Goal: Task Accomplishment & Management: Complete application form

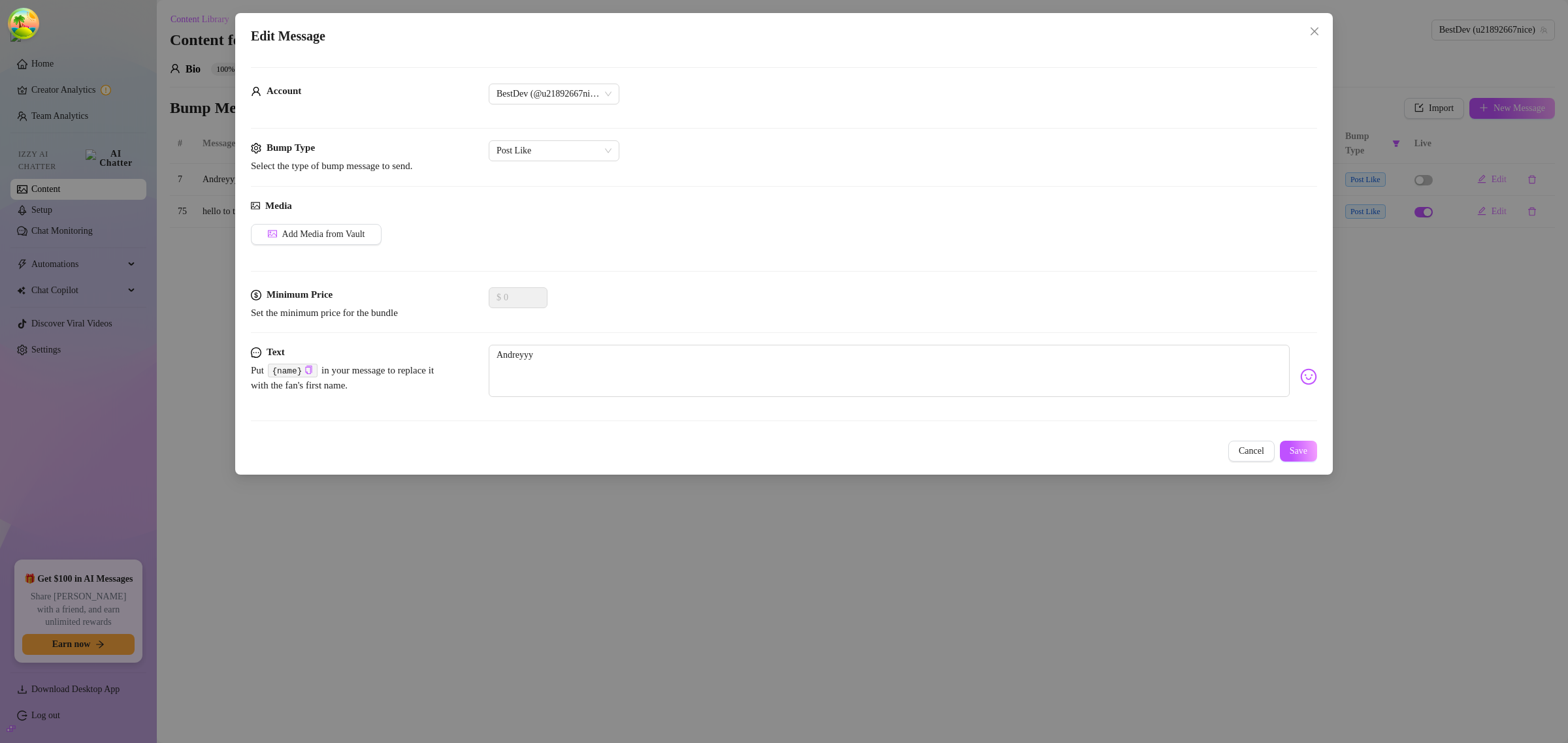
click at [190, 235] on div "Edit Message Account BestDev (@u21892667nice) Bump Type Select the type of bump…" at bounding box center [784, 372] width 1568 height 743
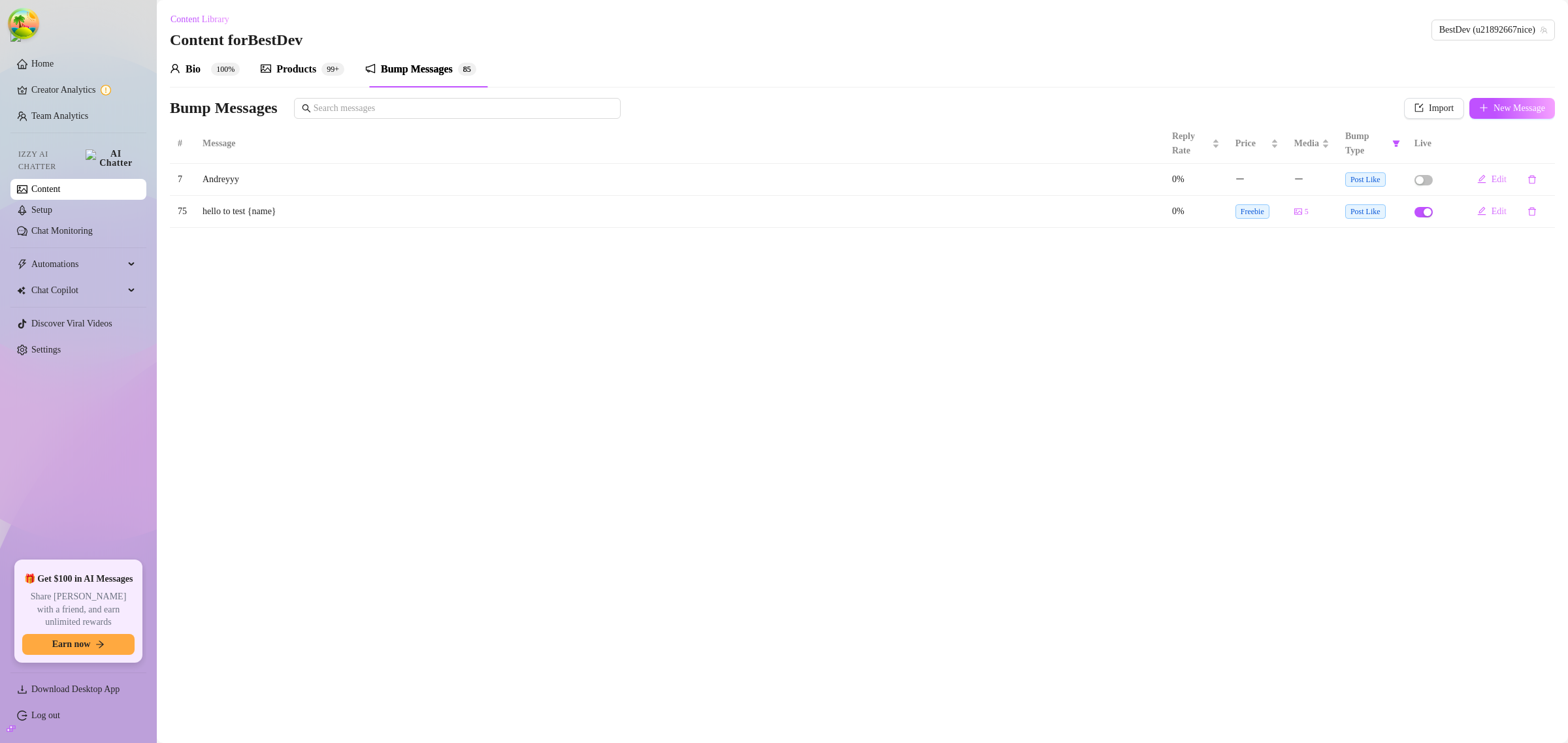
click at [42, 184] on link "Content" at bounding box center [45, 189] width 28 height 10
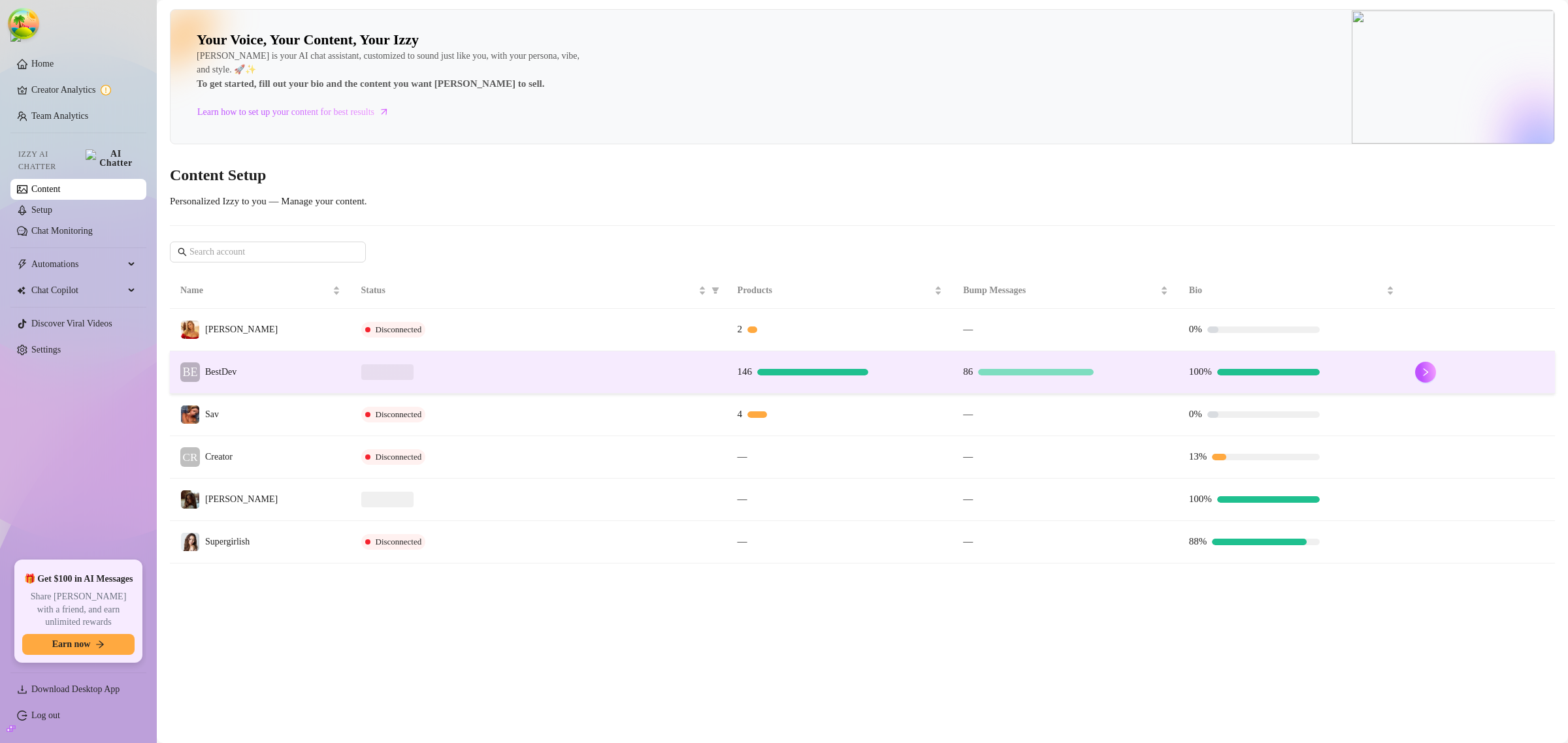
click at [297, 373] on td "BE BestDev" at bounding box center [260, 372] width 181 height 42
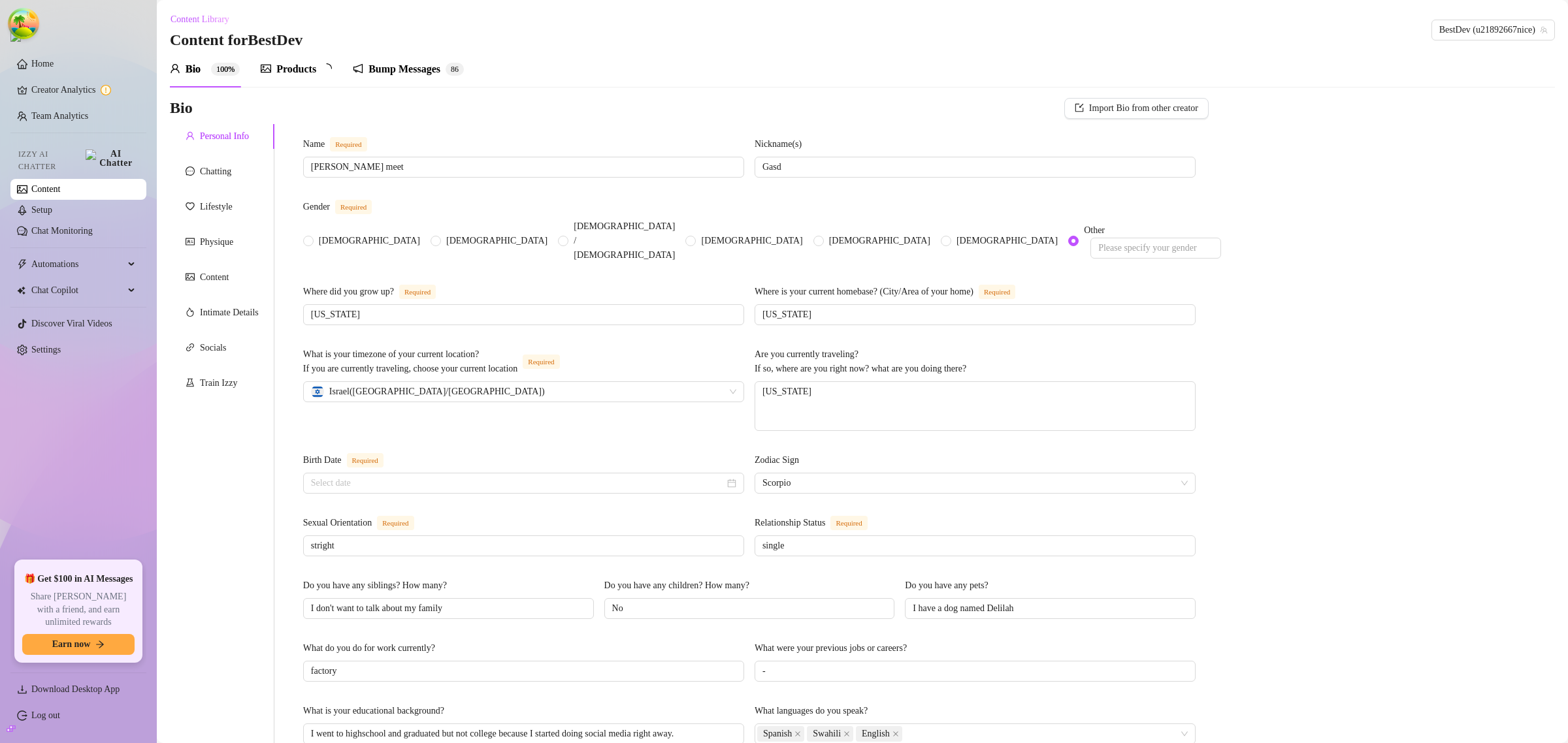
radio input "true"
type input "[DATE]"
click at [227, 170] on div "Chatting" at bounding box center [215, 171] width 31 height 15
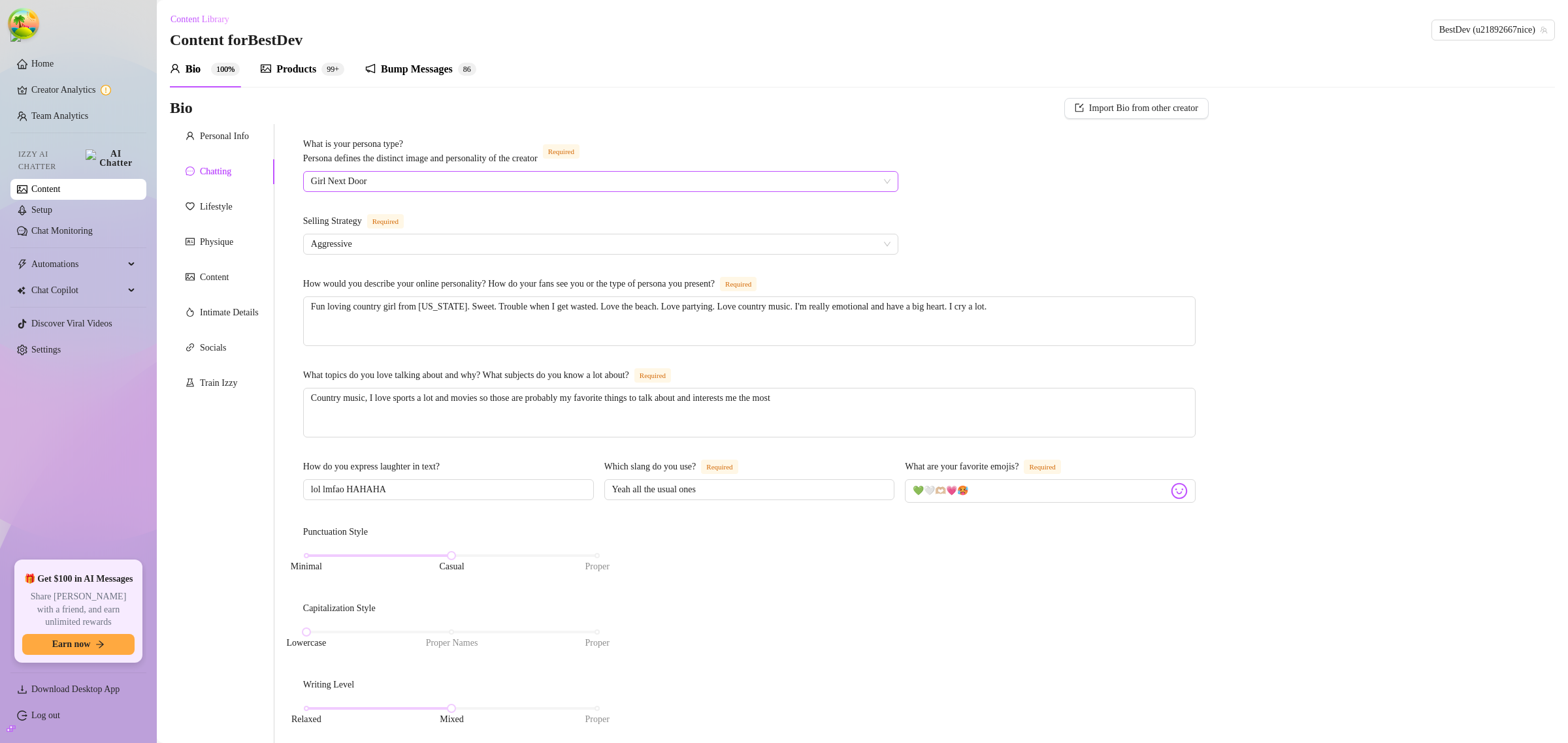
click at [481, 178] on span "Girl Next Door" at bounding box center [600, 182] width 580 height 20
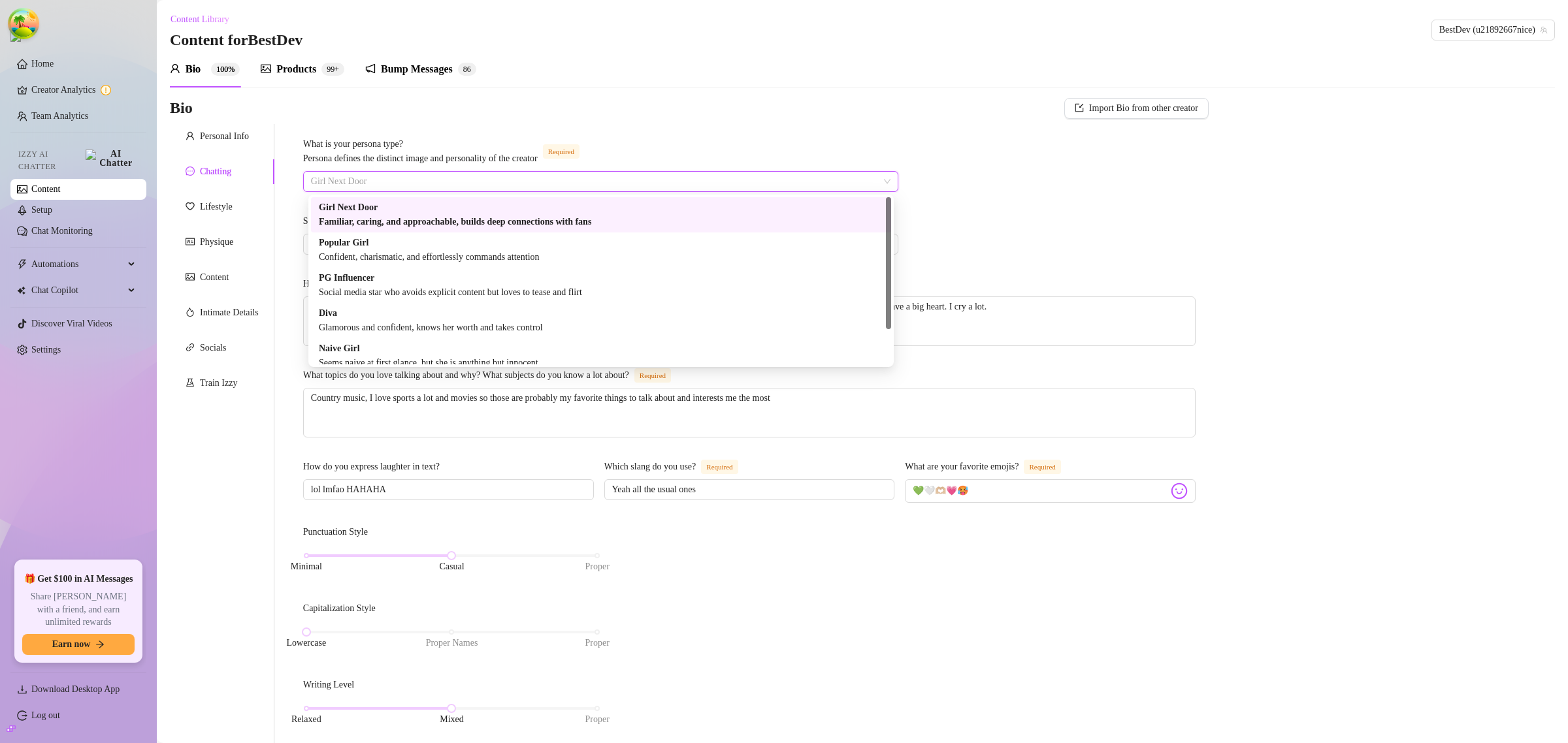
scroll to position [44, 0]
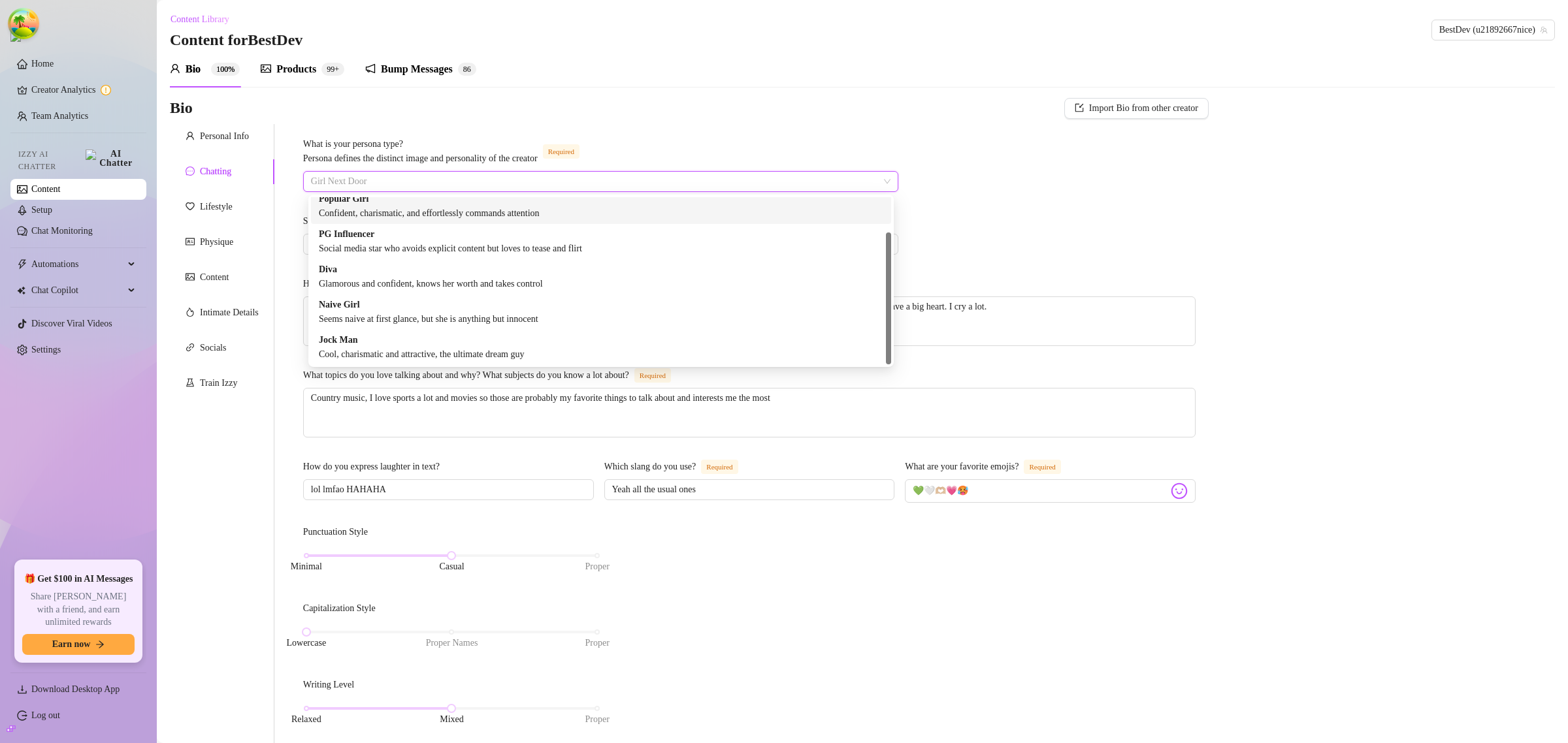
click at [710, 125] on div "What is your persona type? [PERSON_NAME] defines the distinct image and persona…" at bounding box center [749, 639] width 918 height 1029
